Goal: Information Seeking & Learning: Learn about a topic

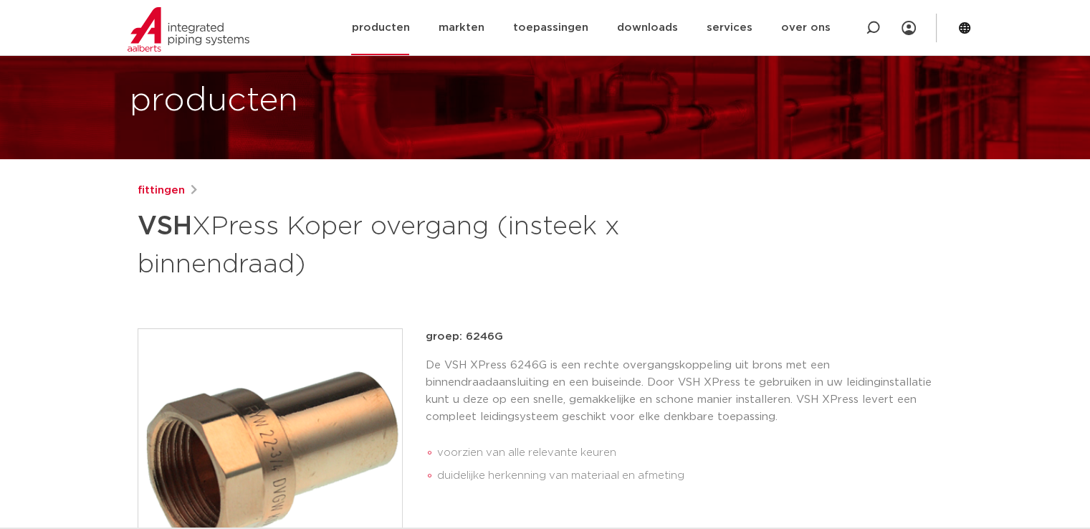
scroll to position [72, 0]
click at [409, 31] on link "producten" at bounding box center [380, 27] width 58 height 55
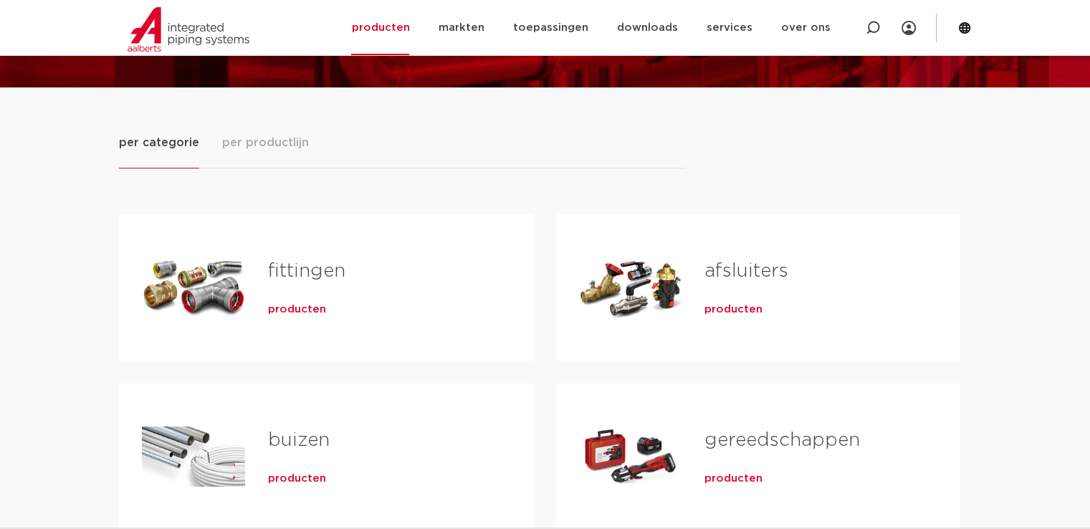
click at [311, 270] on link "fittingen" at bounding box center [306, 271] width 77 height 19
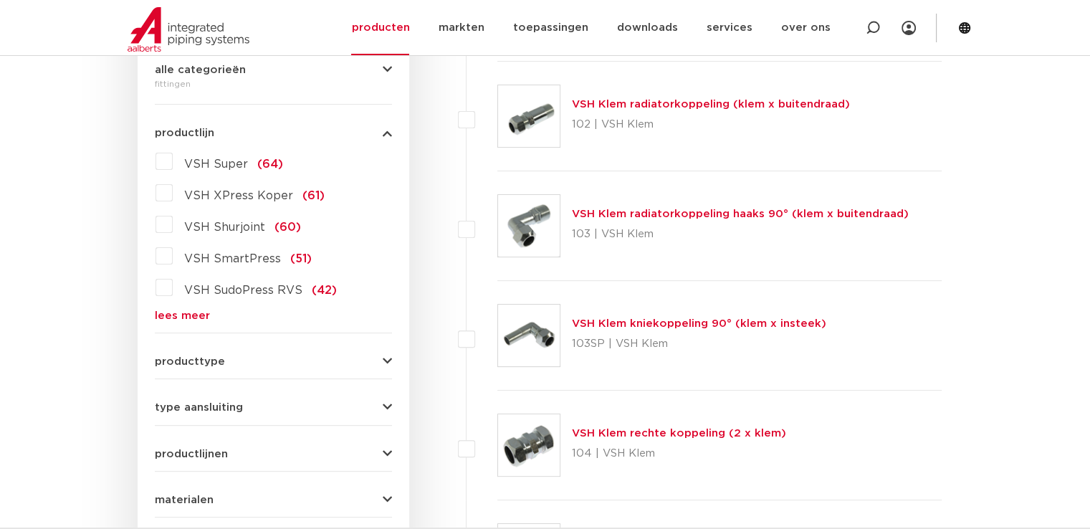
click at [173, 159] on label "VSH Super (64)" at bounding box center [228, 161] width 110 height 23
click at [0, 0] on input "VSH Super (64)" at bounding box center [0, 0] width 0 height 0
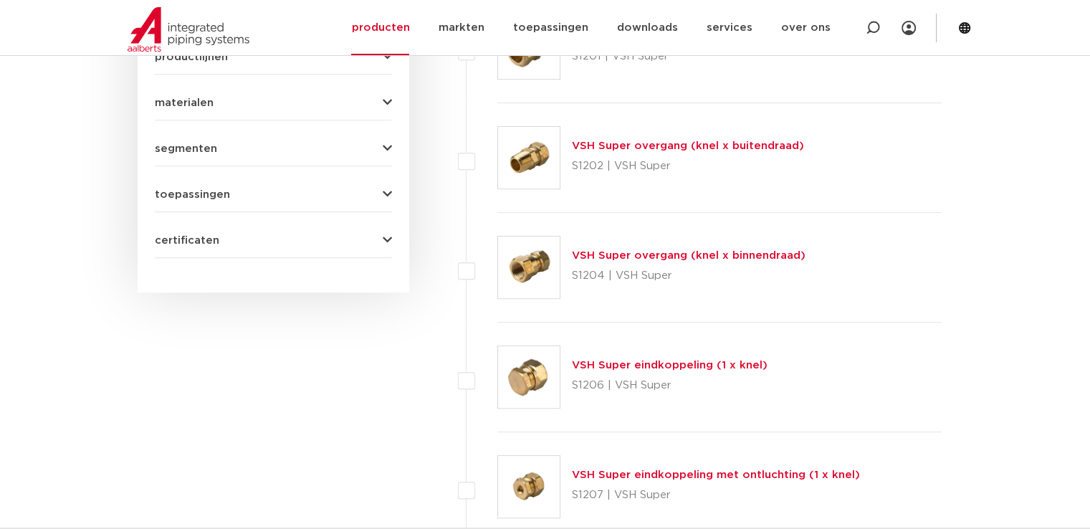
scroll to position [612, 0]
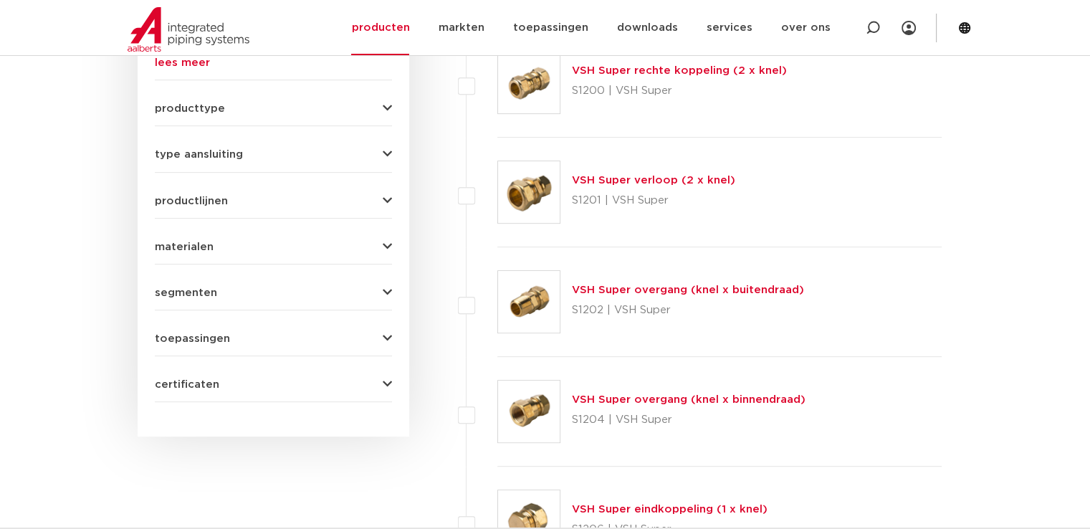
click at [637, 182] on link "VSH Super verloop (2 x knel)" at bounding box center [653, 180] width 163 height 11
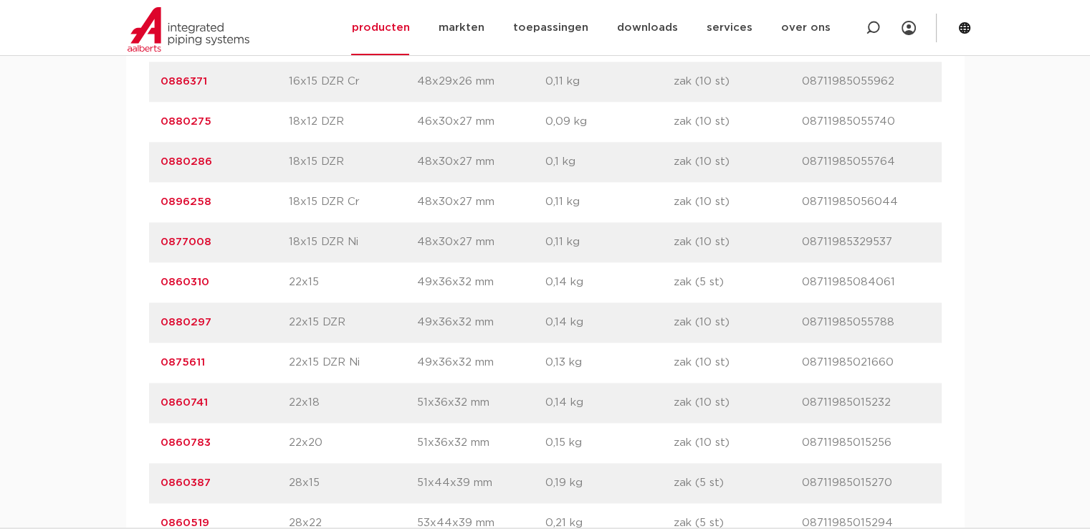
scroll to position [1577, 0]
